Goal: Task Accomplishment & Management: Use online tool/utility

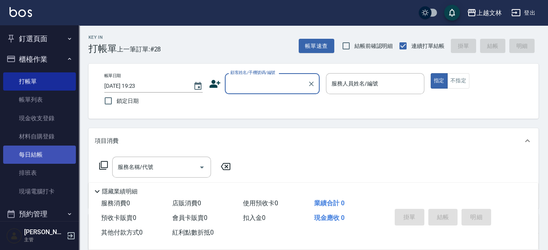
click at [29, 157] on link "每日結帳" at bounding box center [39, 154] width 73 height 18
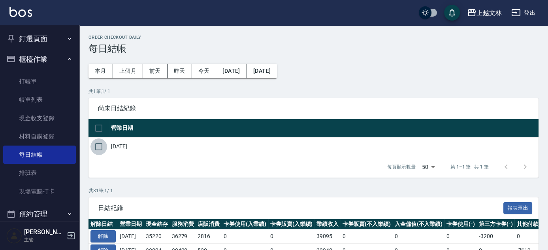
click at [100, 149] on input "checkbox" at bounding box center [98, 146] width 17 height 17
checkbox input "true"
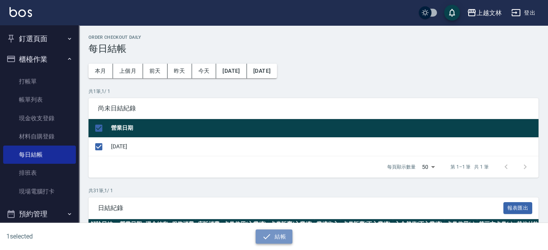
click at [274, 235] on button "結帳" at bounding box center [273, 236] width 37 height 15
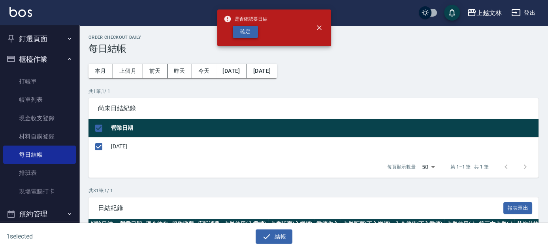
click at [246, 32] on button "確定" at bounding box center [245, 32] width 25 height 12
checkbox input "false"
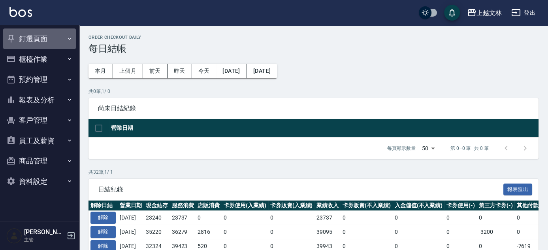
click at [32, 42] on button "釘選頁面" at bounding box center [39, 38] width 73 height 21
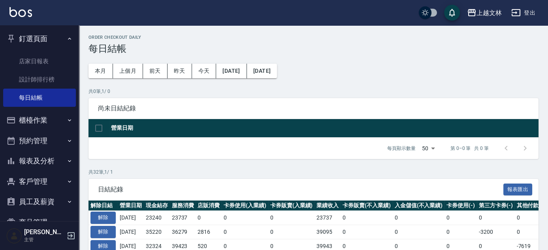
click at [32, 41] on button "釘選頁面" at bounding box center [39, 38] width 73 height 21
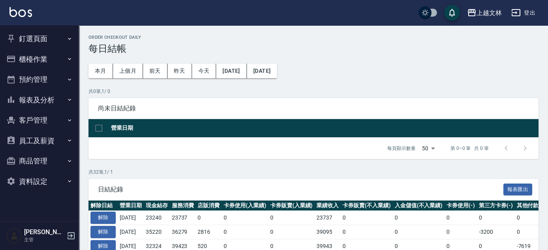
click at [38, 36] on button "釘選頁面" at bounding box center [39, 38] width 73 height 21
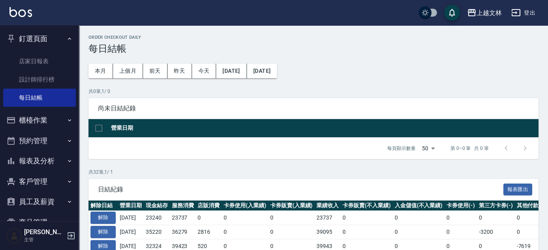
click at [38, 37] on button "釘選頁面" at bounding box center [39, 38] width 73 height 21
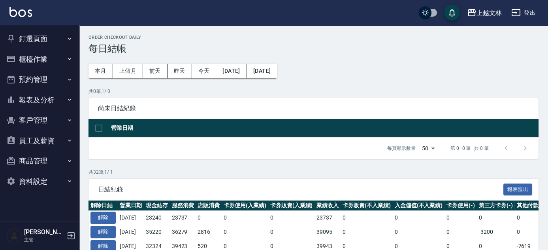
click at [30, 162] on button "商品管理" at bounding box center [39, 160] width 73 height 21
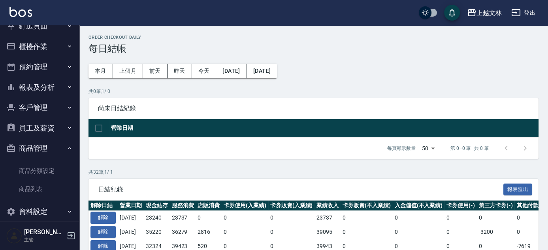
scroll to position [23, 0]
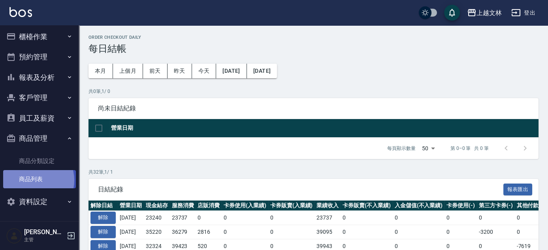
click at [32, 180] on link "商品列表" at bounding box center [39, 179] width 73 height 18
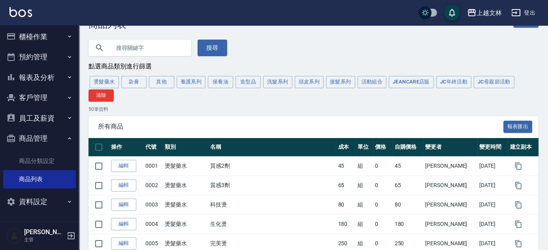
scroll to position [36, 0]
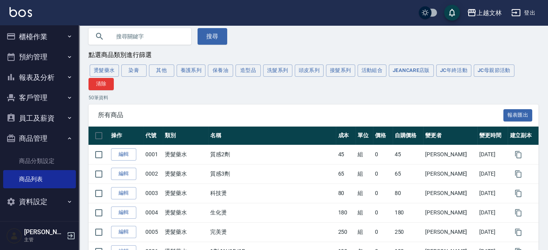
click at [370, 71] on button "活動組合" at bounding box center [371, 70] width 29 height 12
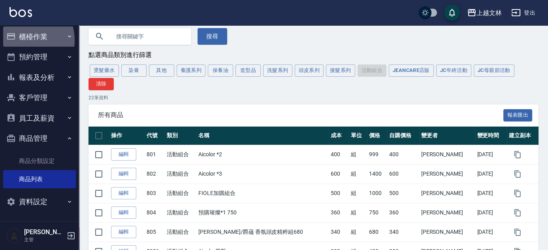
click at [23, 40] on button "櫃檯作業" at bounding box center [39, 36] width 73 height 21
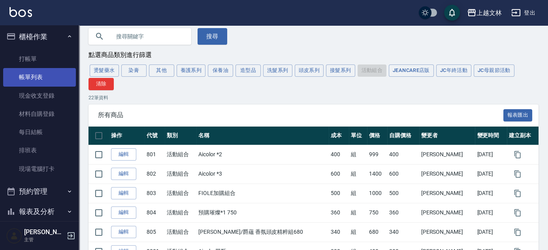
scroll to position [0, 0]
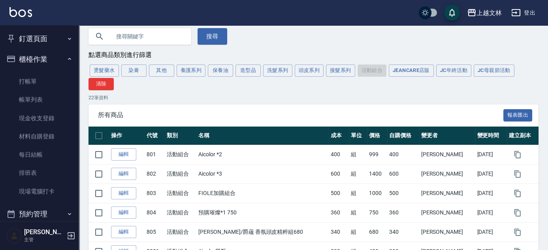
click at [30, 44] on button "釘選頁面" at bounding box center [39, 38] width 73 height 21
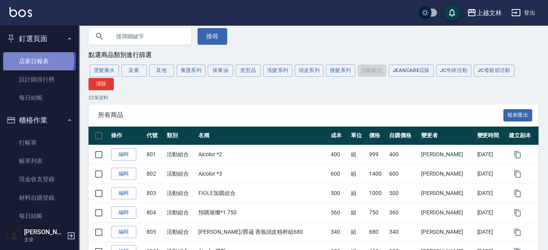
click at [36, 60] on link "店家日報表" at bounding box center [39, 61] width 73 height 18
